Goal: Find specific page/section: Find specific page/section

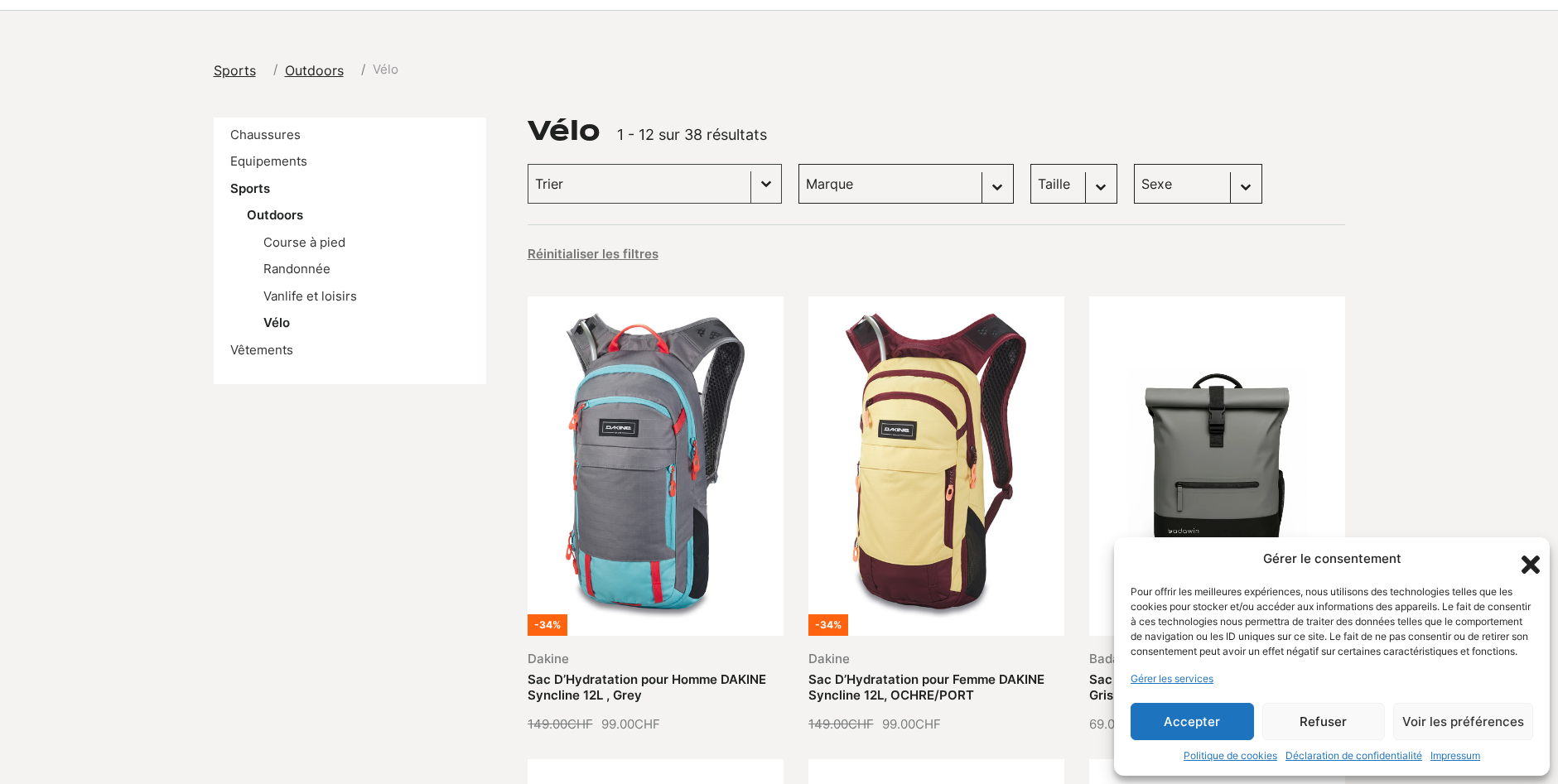
scroll to position [166, 0]
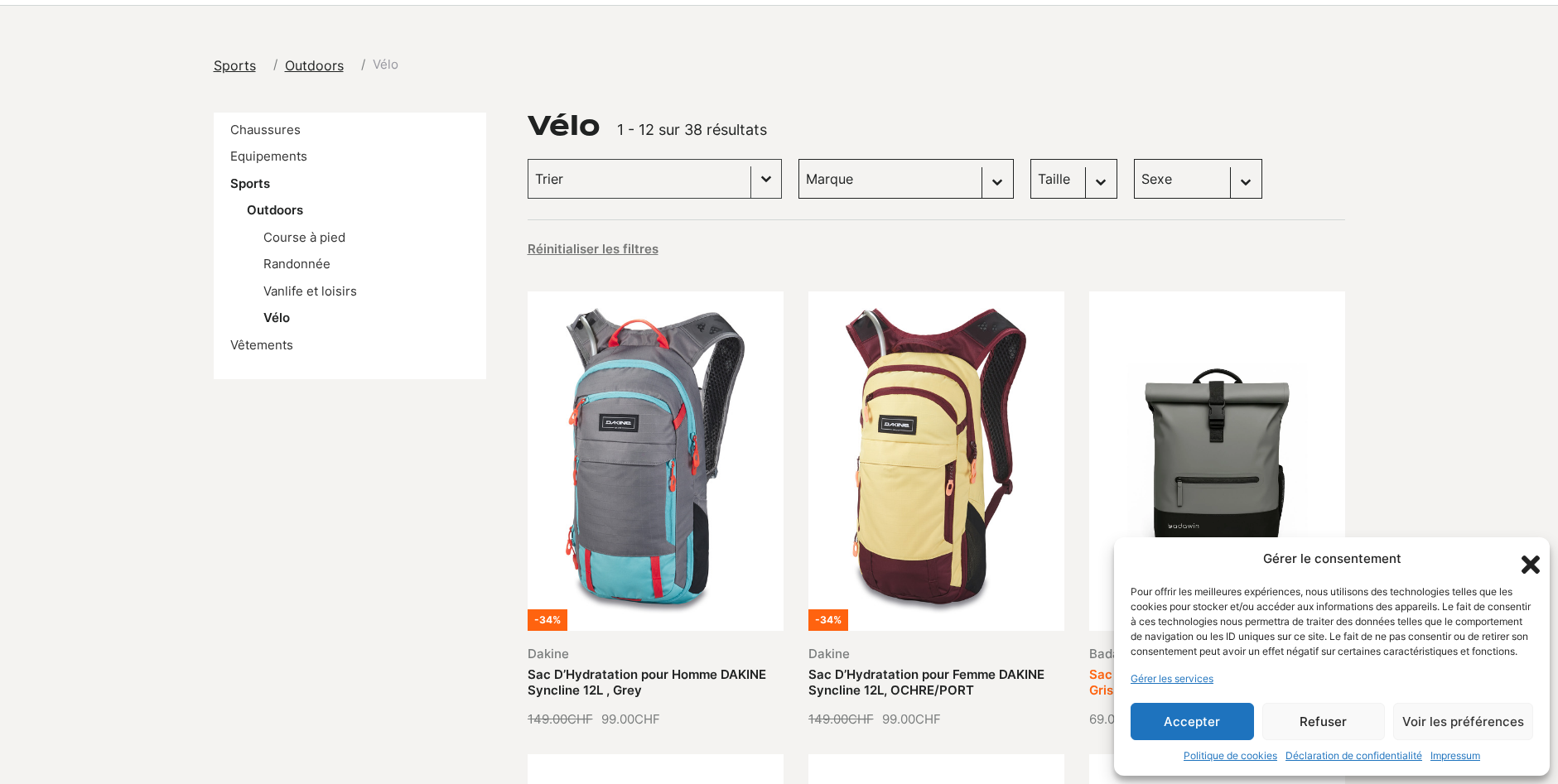
drag, startPoint x: 1336, startPoint y: 720, endPoint x: 1314, endPoint y: 722, distance: 22.1
click at [1334, 719] on button "Refuser" at bounding box center [1324, 722] width 124 height 37
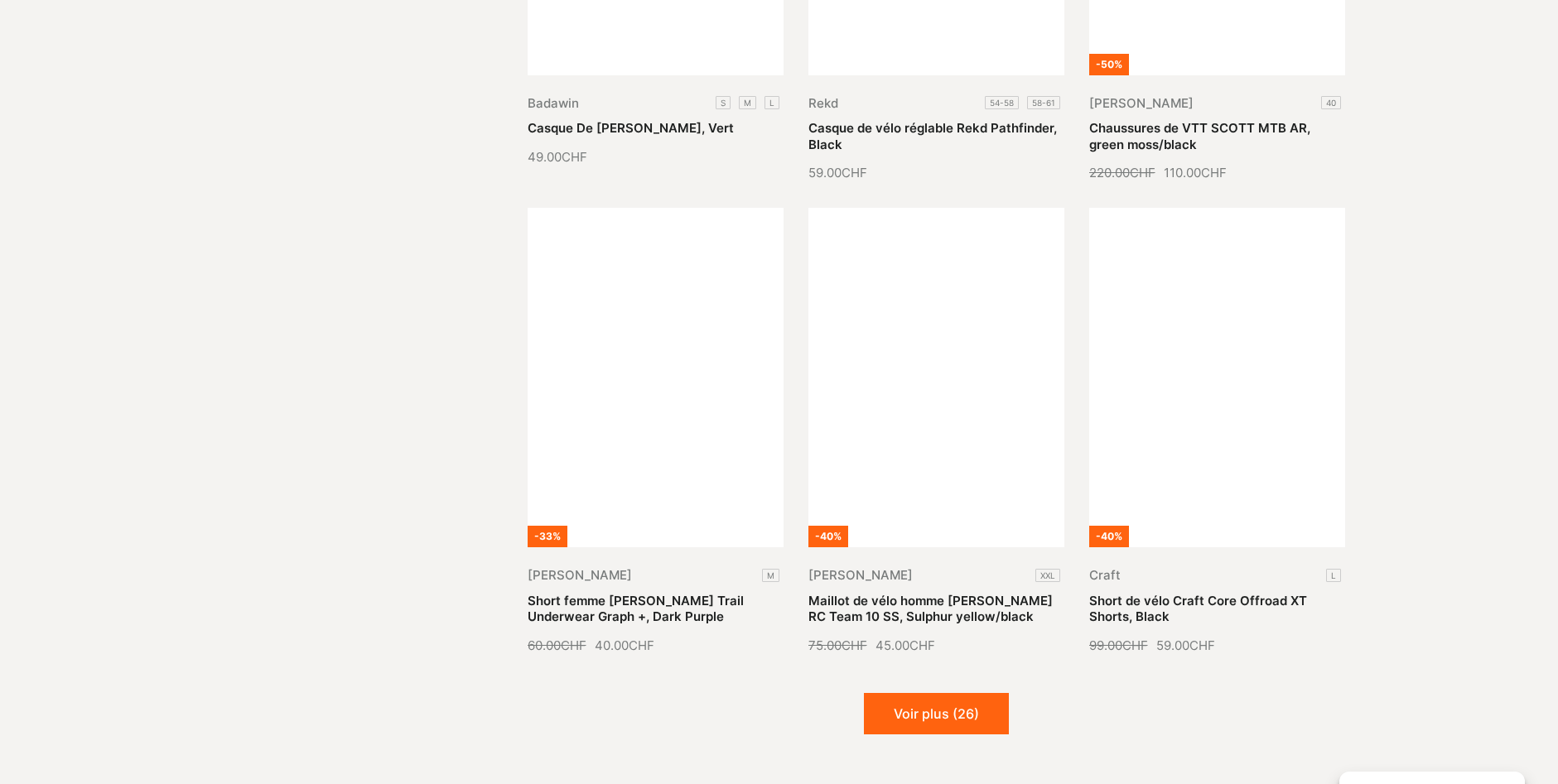
scroll to position [1904, 0]
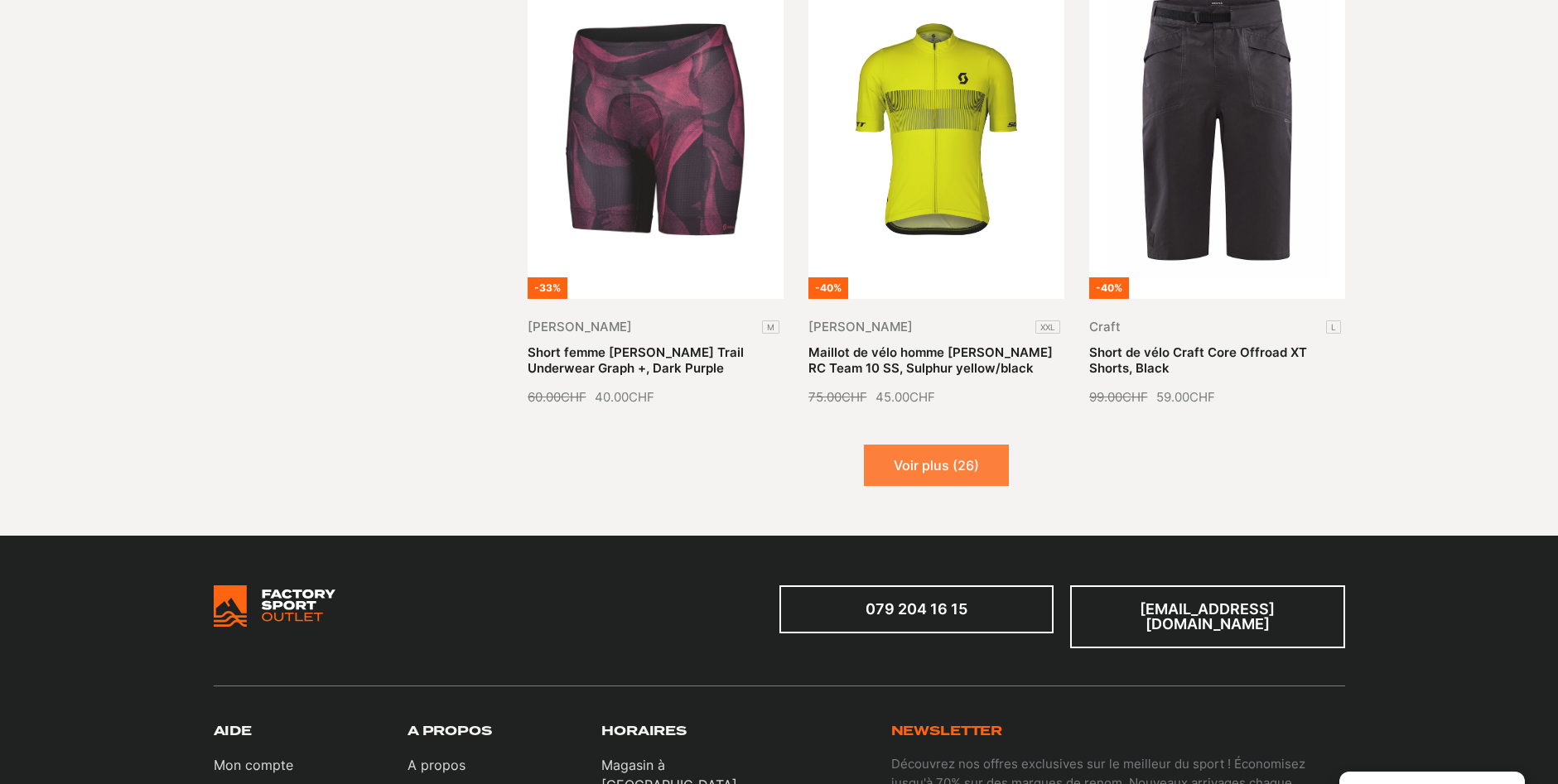
click at [944, 477] on button "Voir plus (26)" at bounding box center [936, 466] width 145 height 42
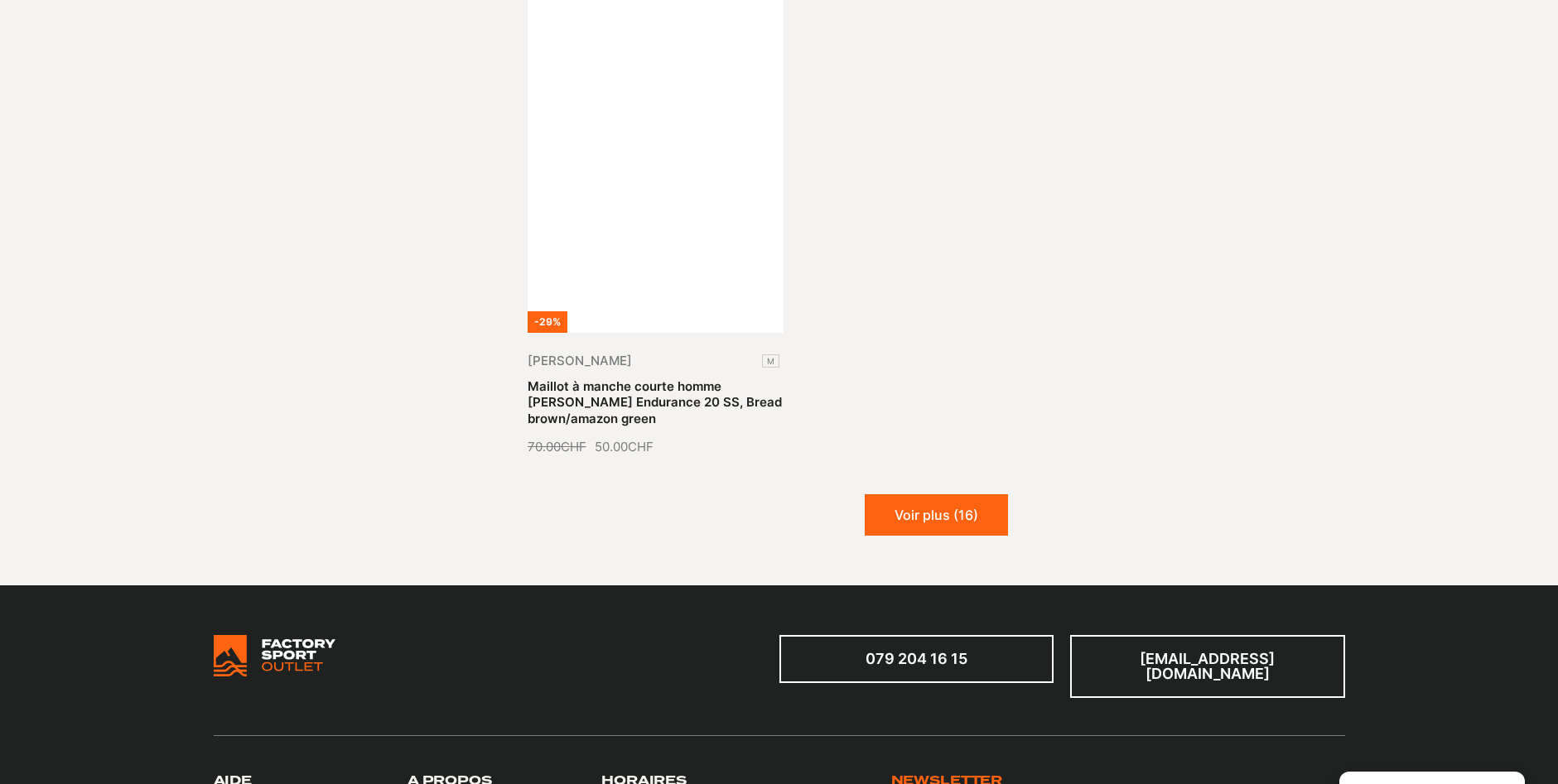
scroll to position [3809, 0]
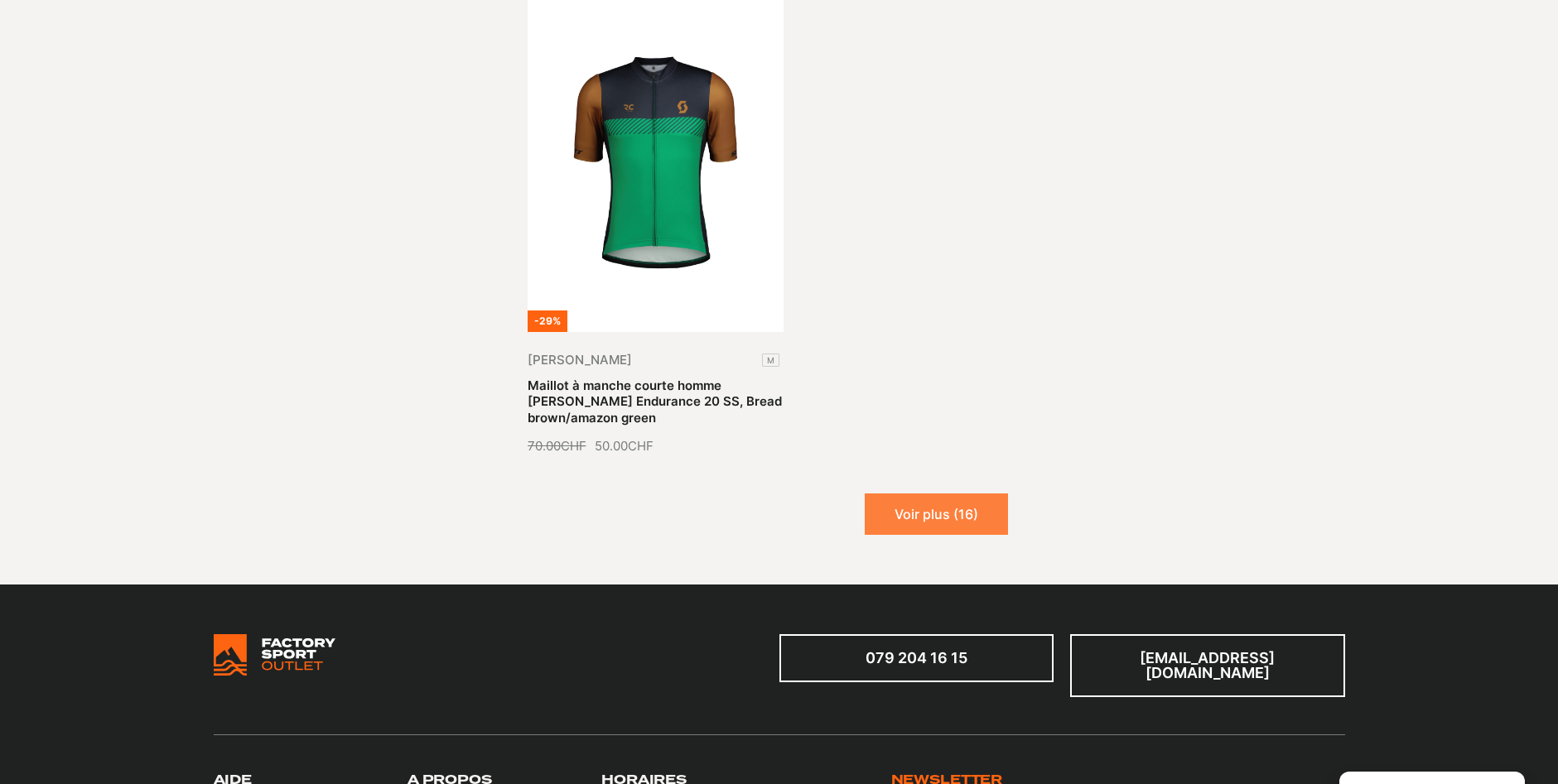
click at [925, 494] on button "Voir plus (16)" at bounding box center [936, 514] width 143 height 42
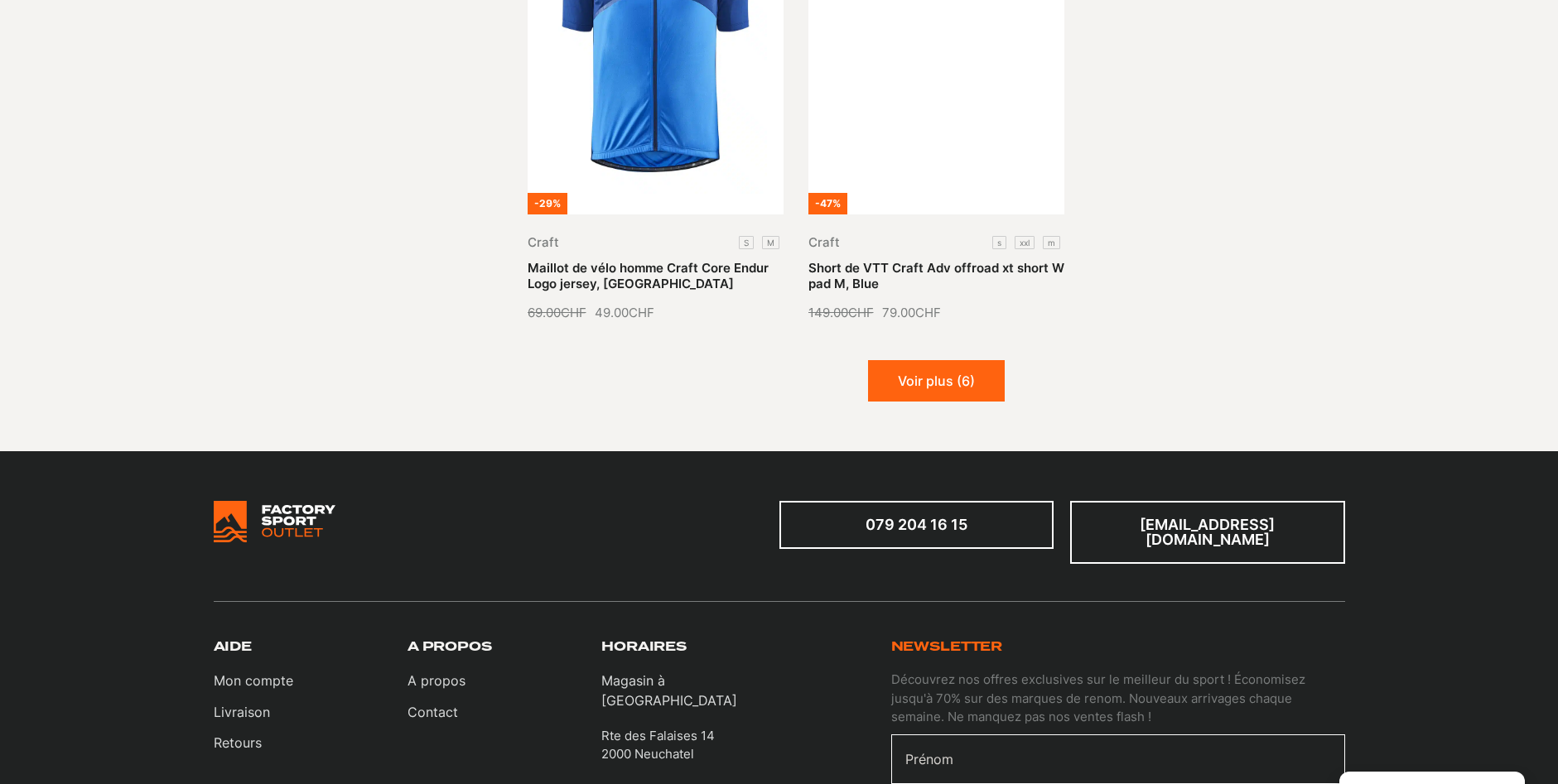
scroll to position [5382, 0]
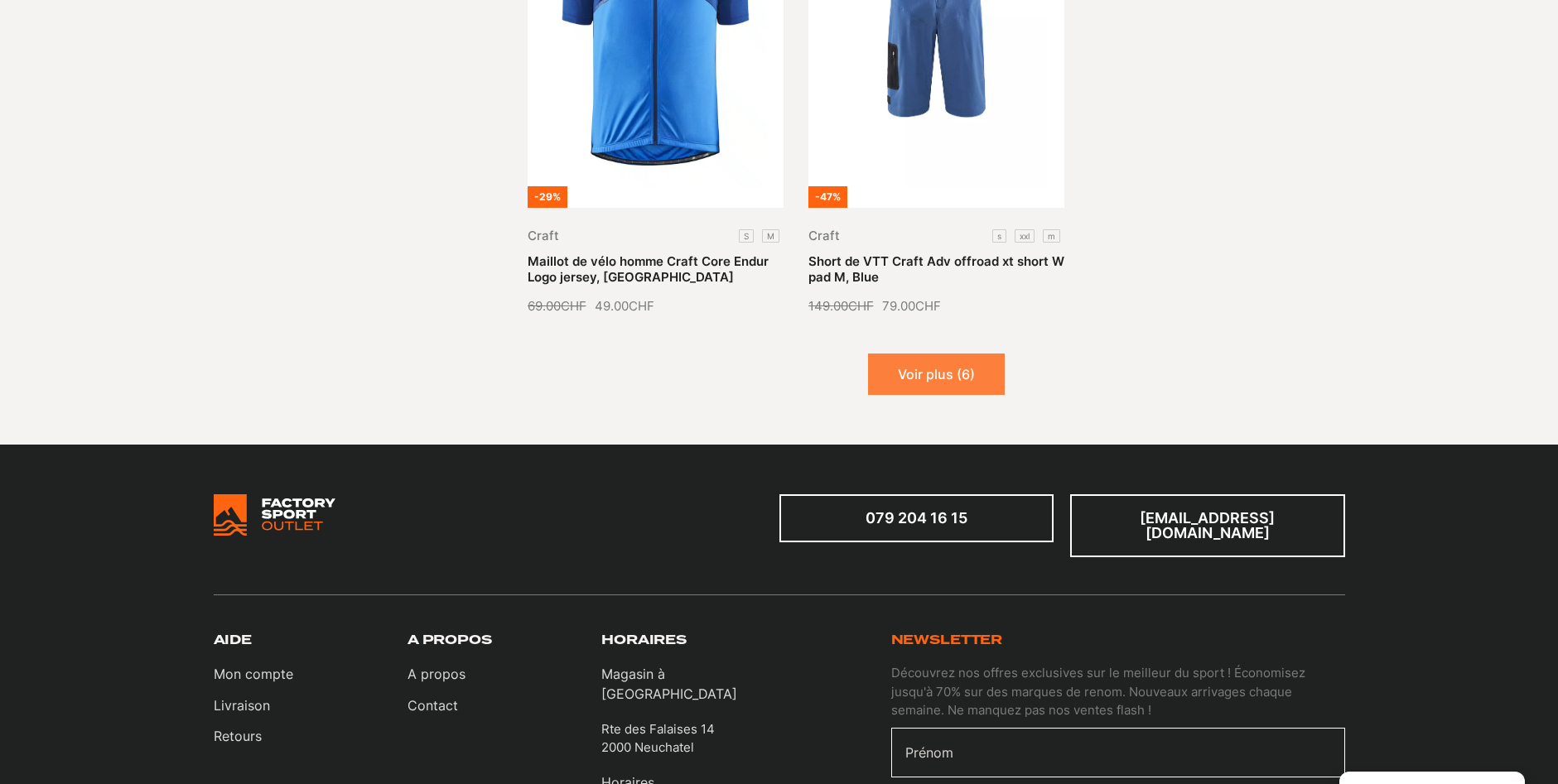
click at [969, 354] on button "Voir plus (6)" at bounding box center [936, 374] width 136 height 42
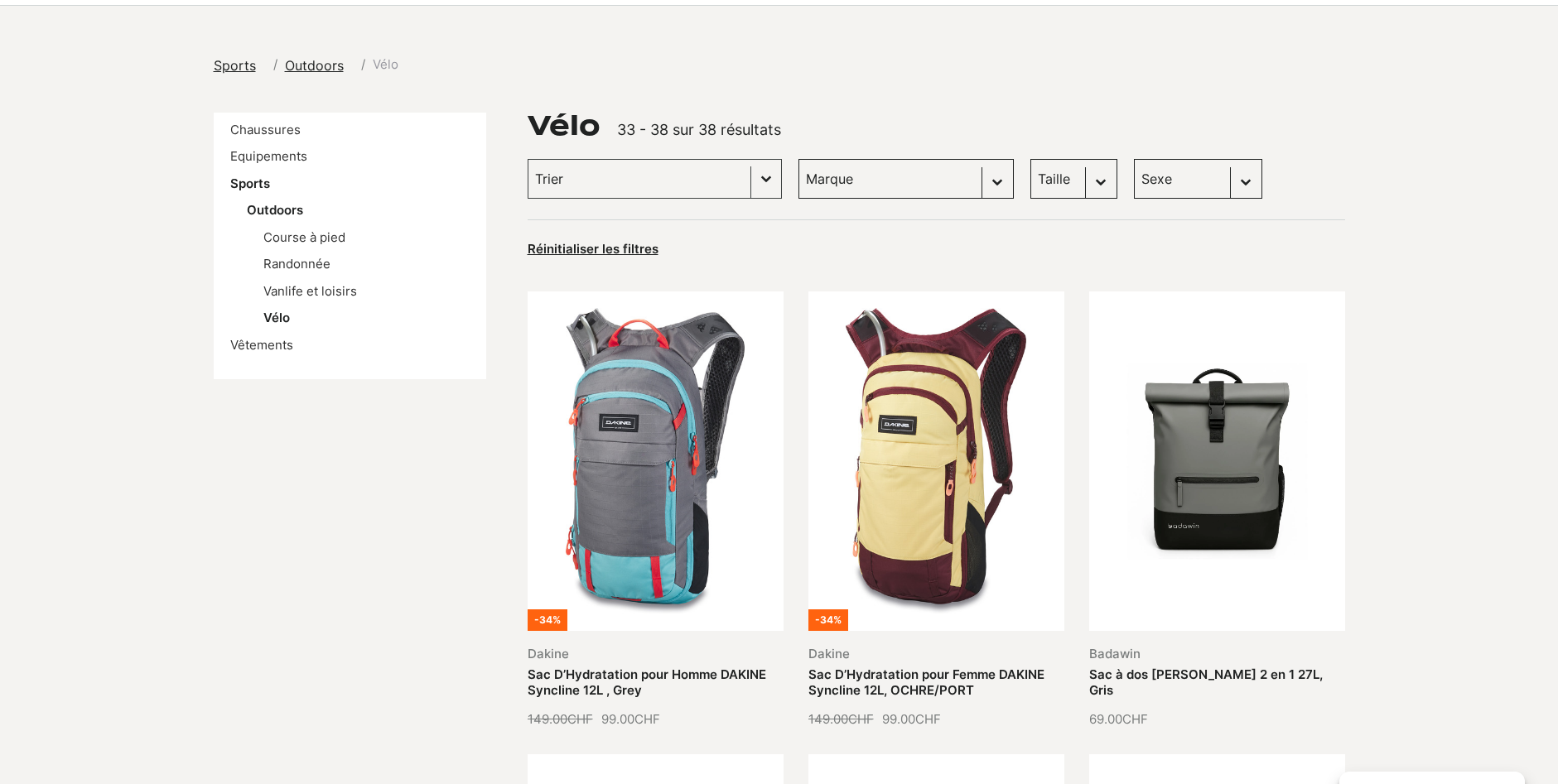
scroll to position [0, 0]
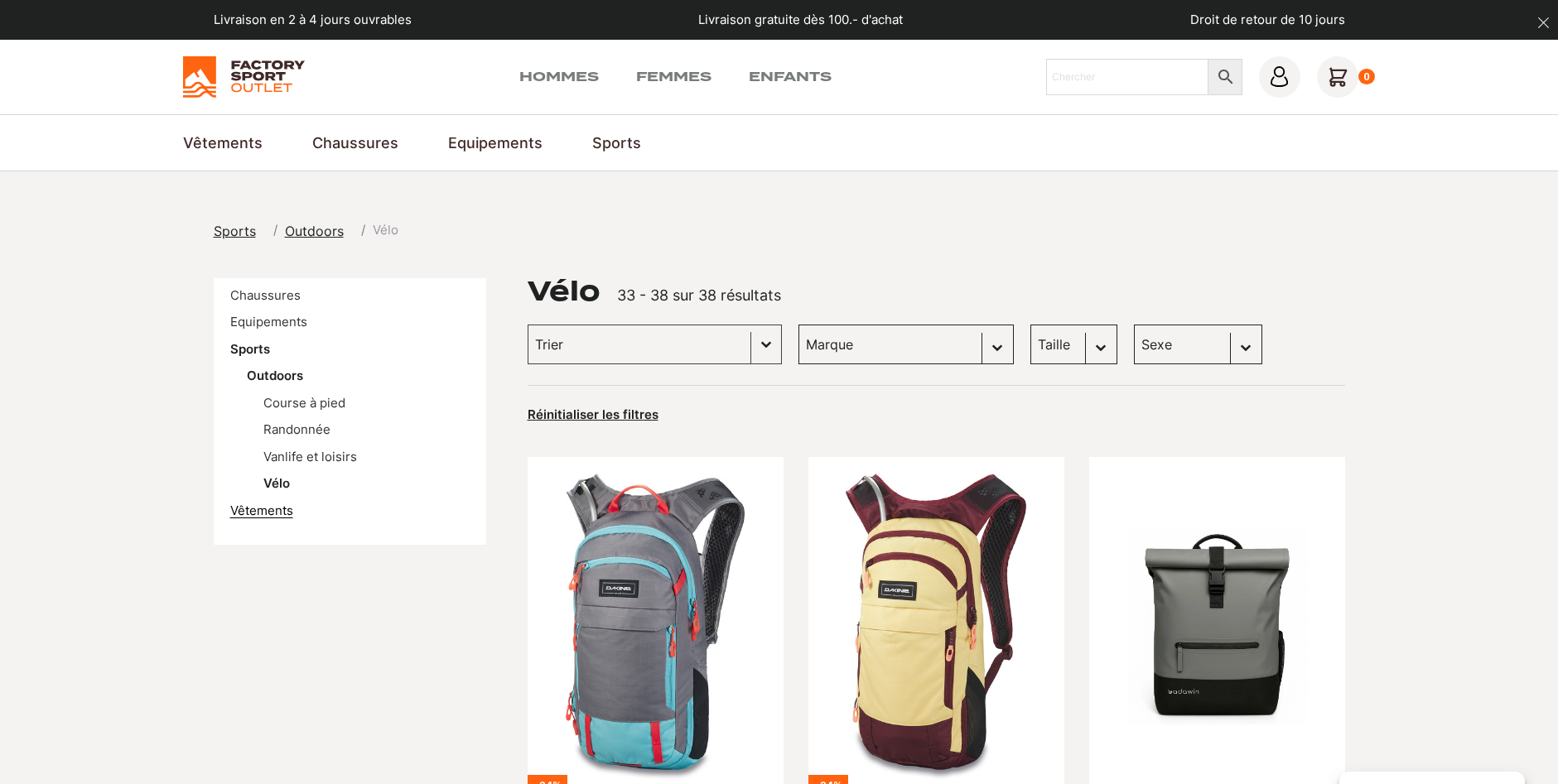
click at [284, 512] on link "Vêtements" at bounding box center [261, 510] width 63 height 16
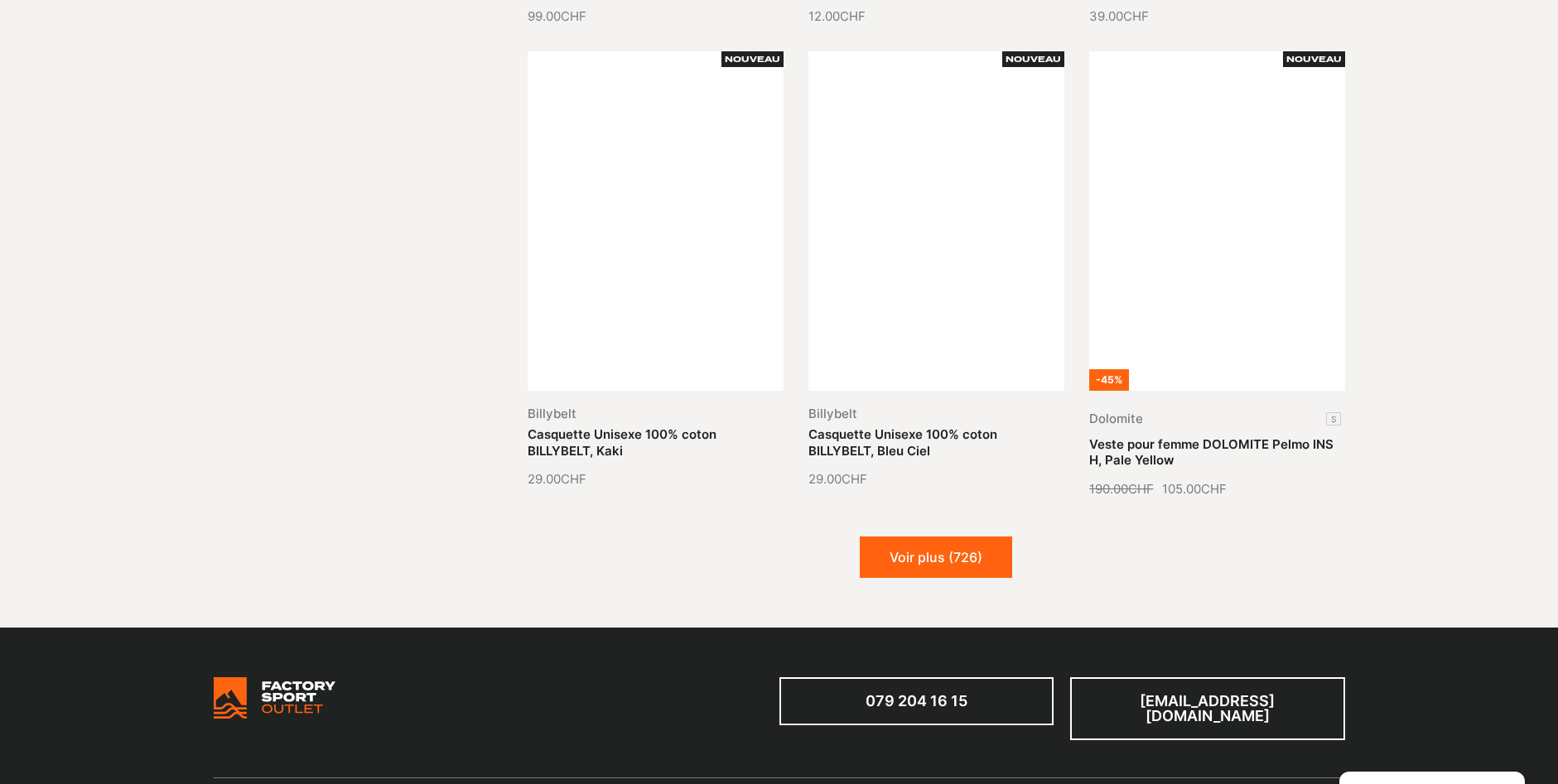
scroll to position [1821, 0]
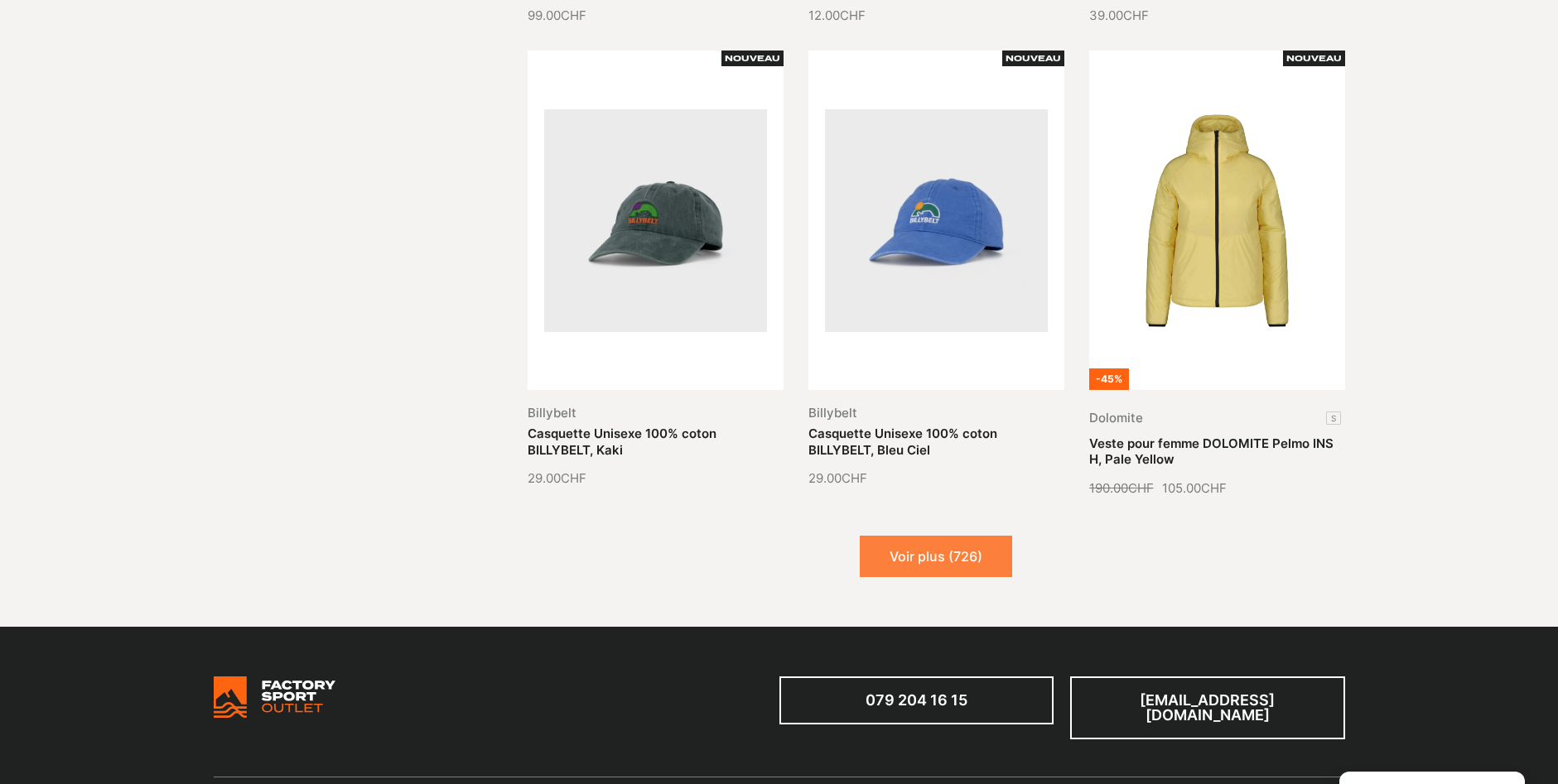
click at [921, 553] on button "Voir plus (726)" at bounding box center [935, 556] width 152 height 42
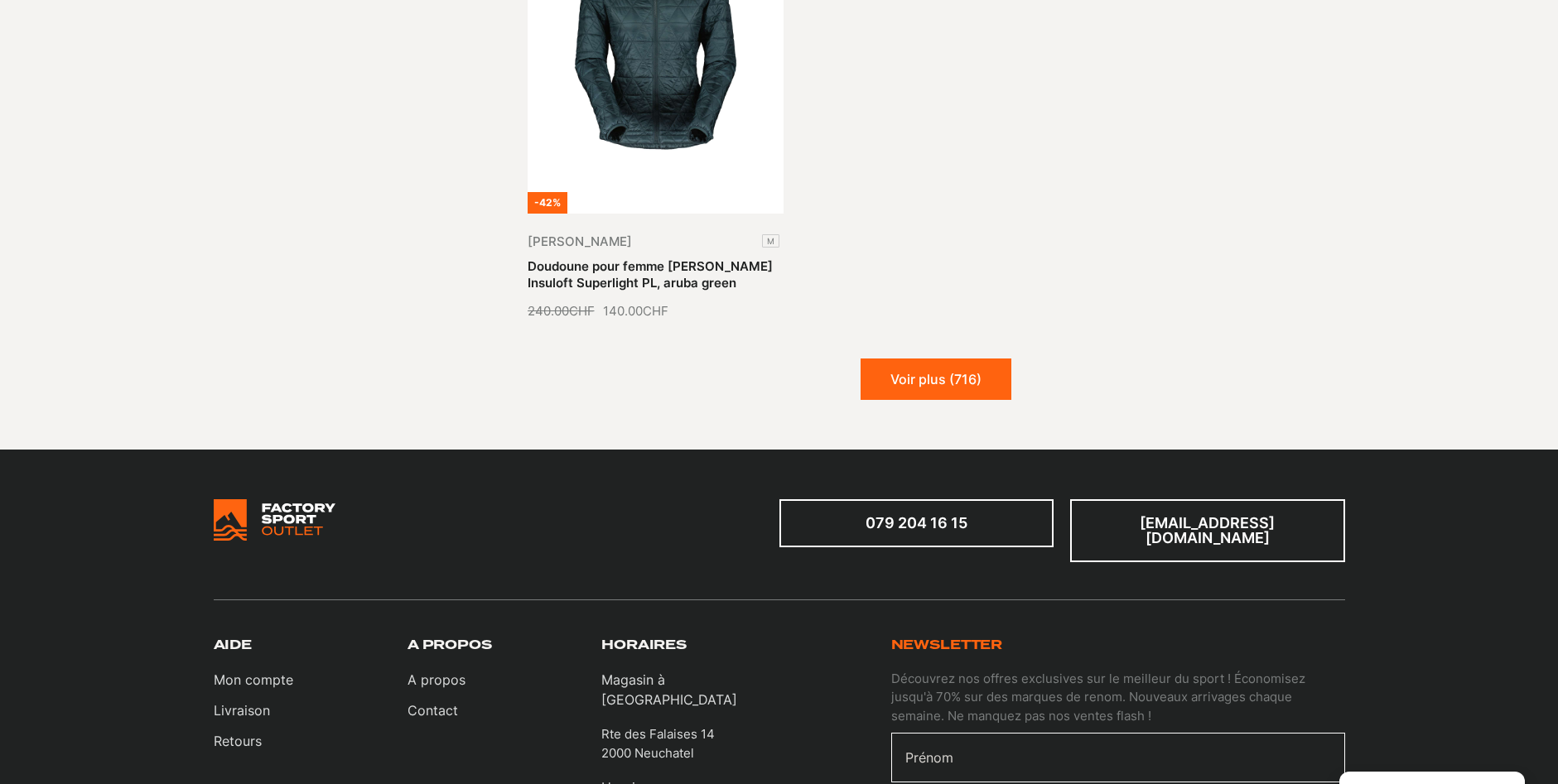
scroll to position [3726, 0]
